Goal: Task Accomplishment & Management: Use online tool/utility

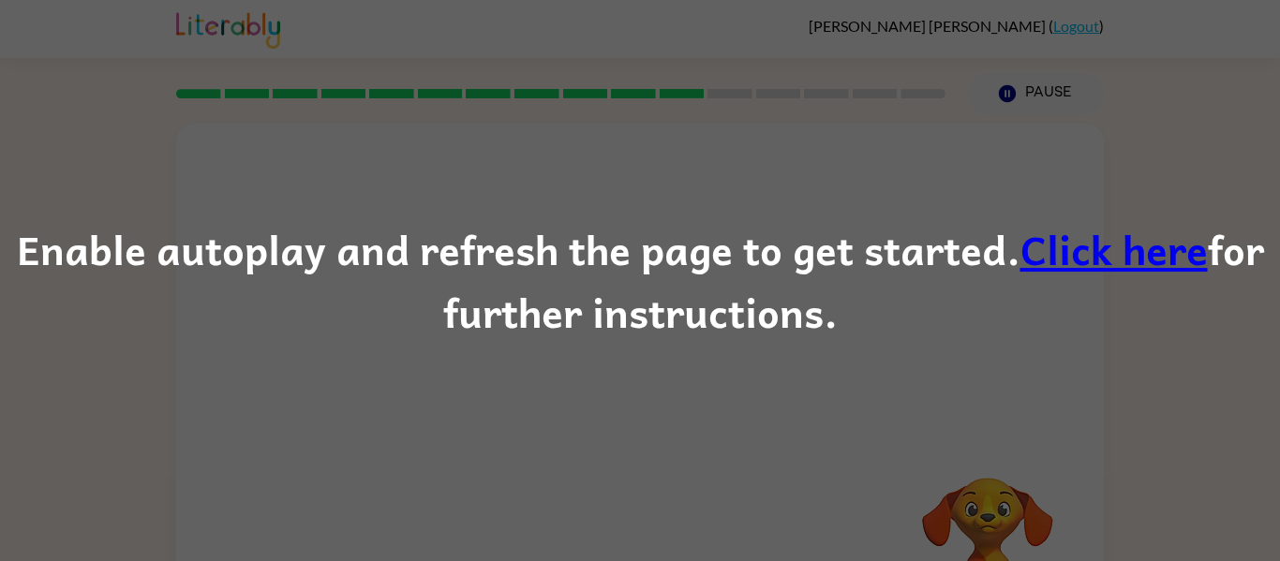
click at [1091, 239] on link "Click here" at bounding box center [1114, 248] width 187 height 63
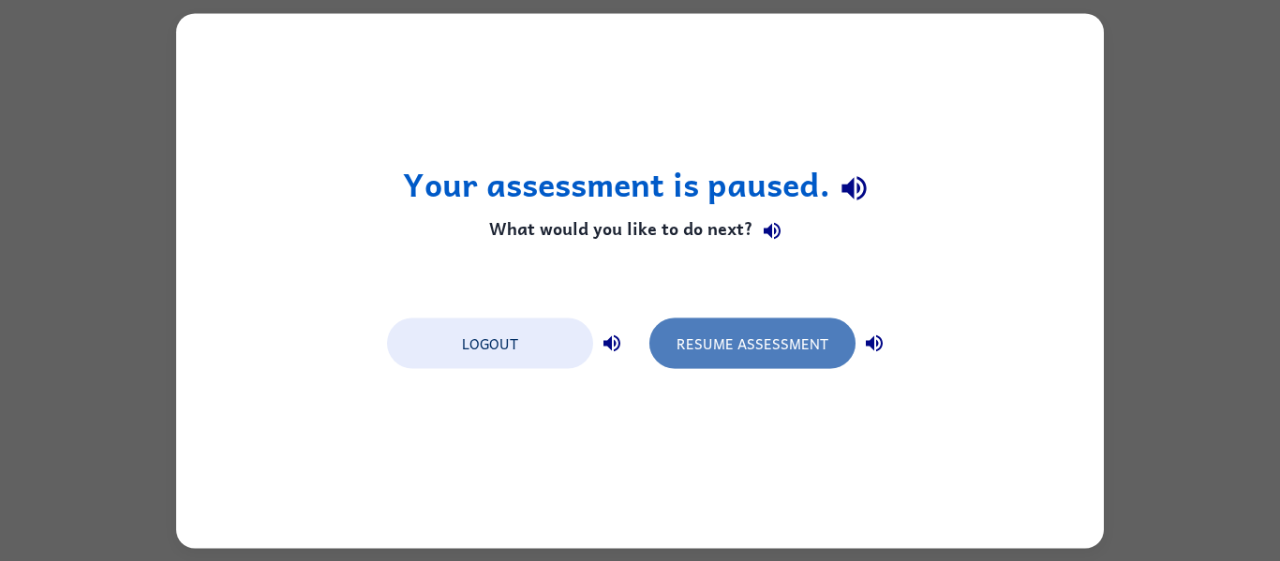
click at [683, 355] on button "Resume Assessment" at bounding box center [753, 343] width 206 height 51
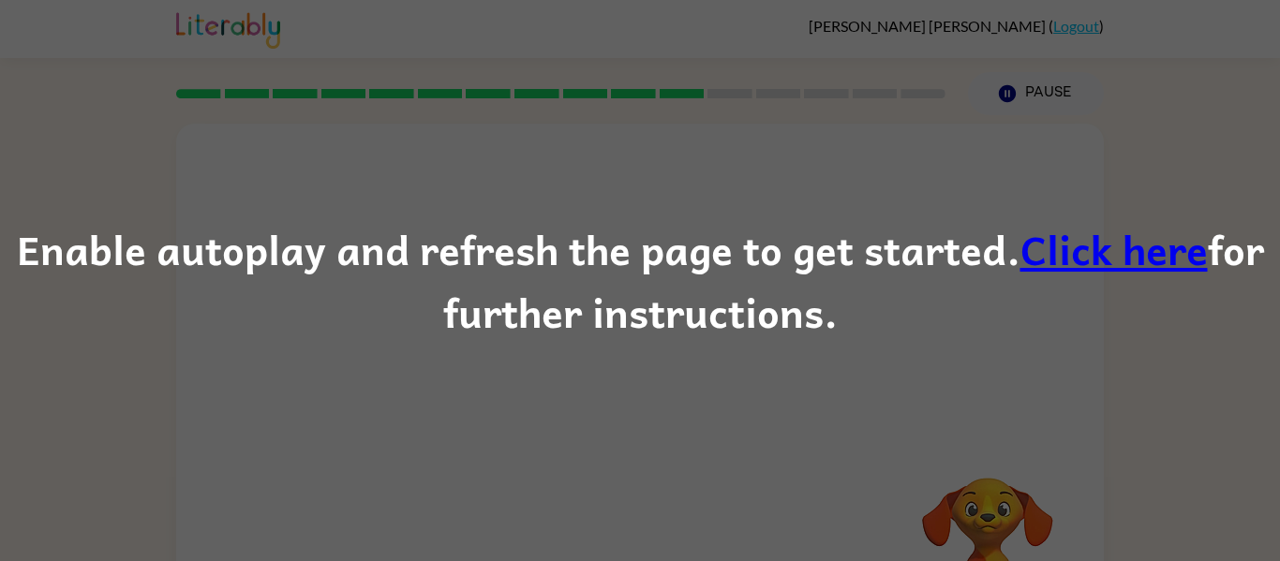
click at [1111, 262] on link "Click here" at bounding box center [1114, 248] width 187 height 63
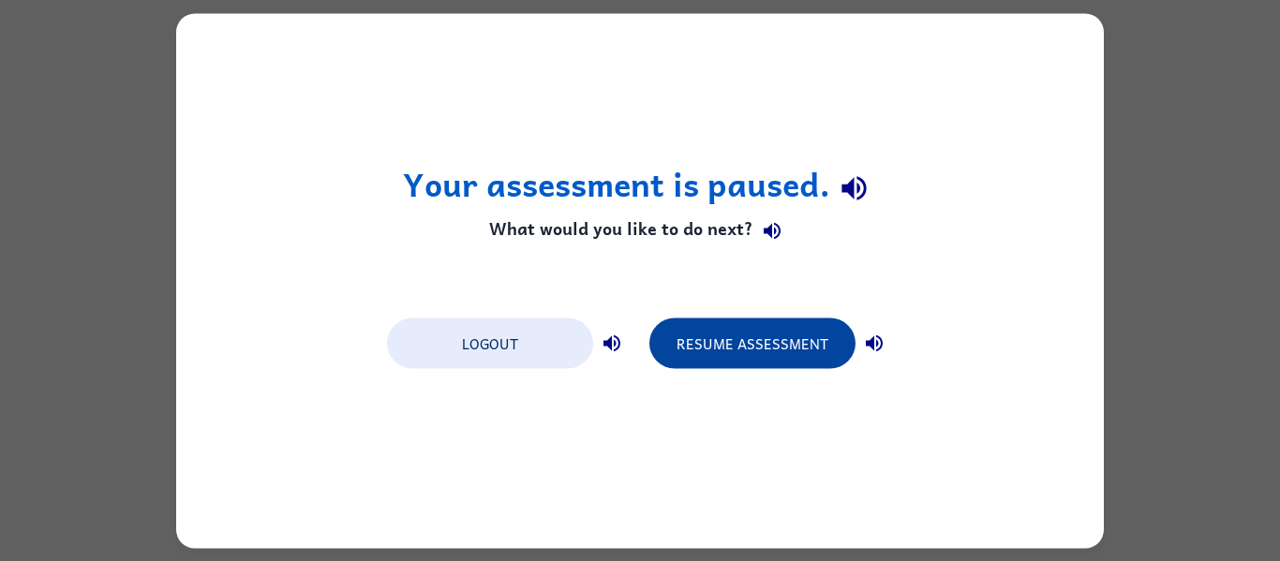
click at [707, 352] on button "Resume Assessment" at bounding box center [753, 343] width 206 height 51
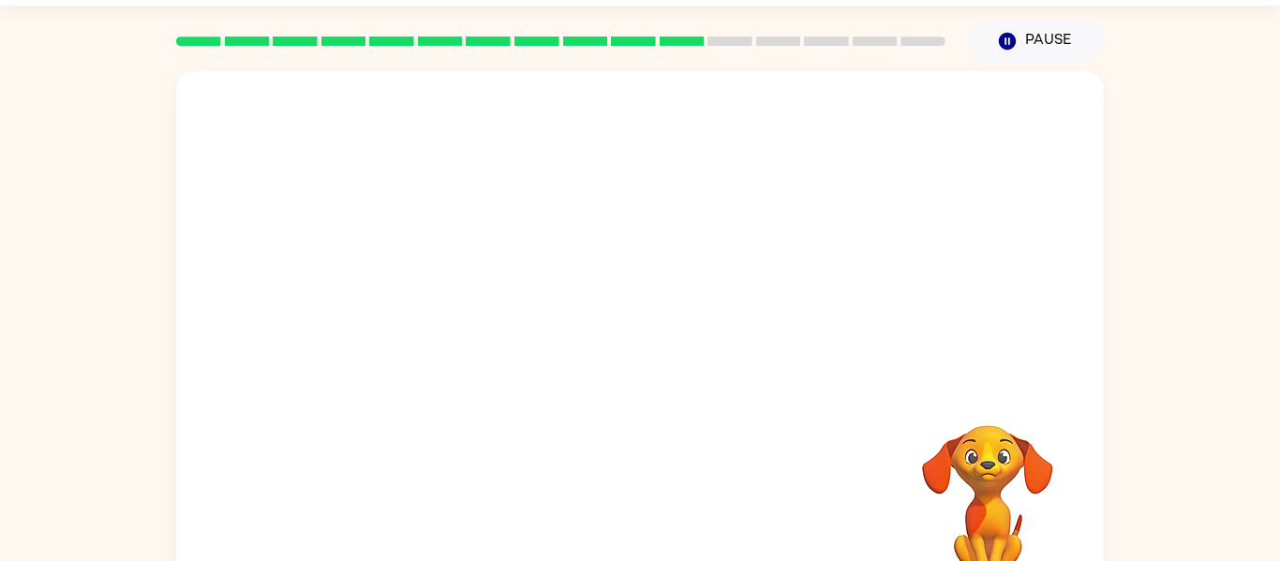
scroll to position [72, 0]
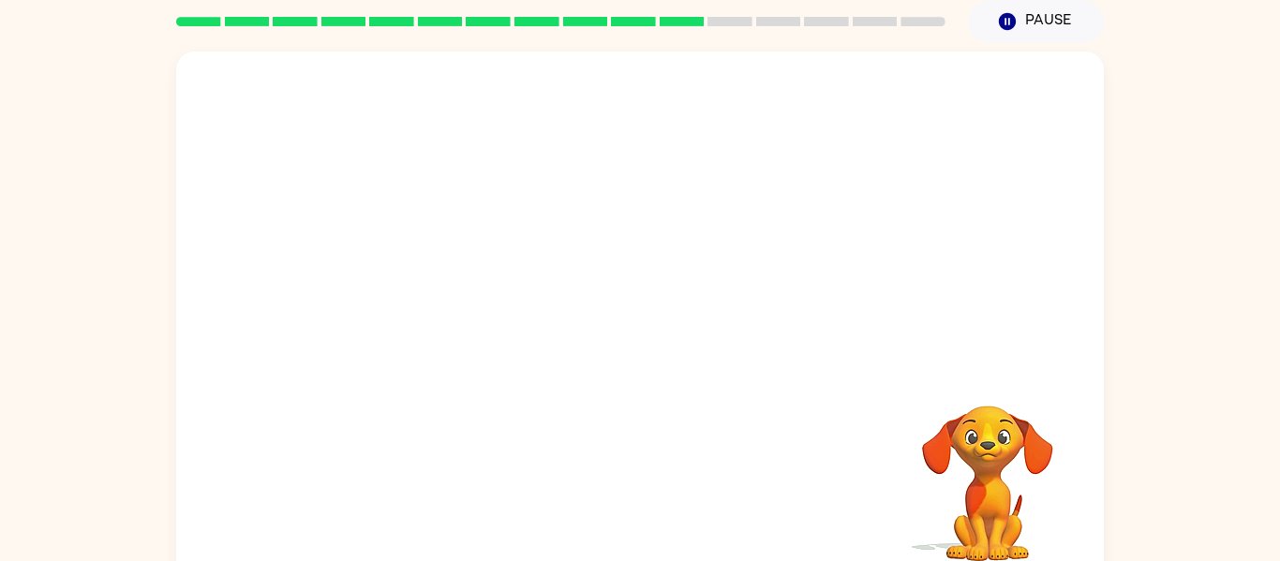
click at [1169, 393] on div "Your browser must support playing .mp4 files to use Literably. Please try using…" at bounding box center [640, 315] width 1280 height 544
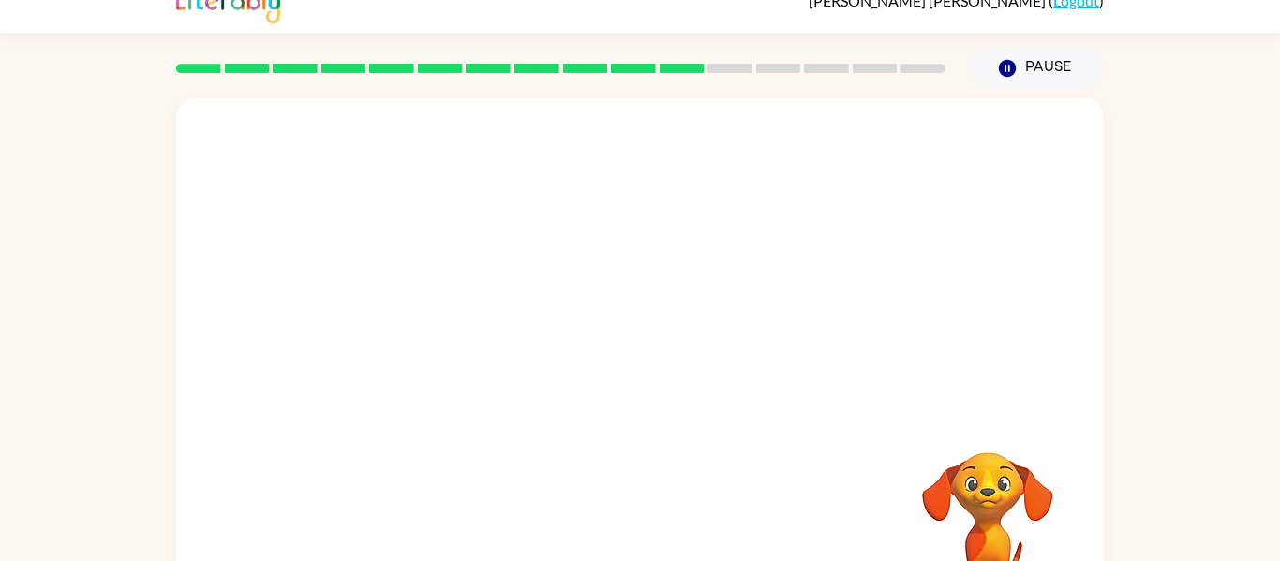
scroll to position [2, 0]
